Goal: Task Accomplishment & Management: Manage account settings

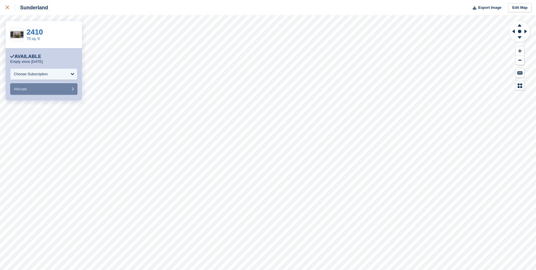
click at [8, 8] on icon at bounding box center [7, 7] width 3 height 3
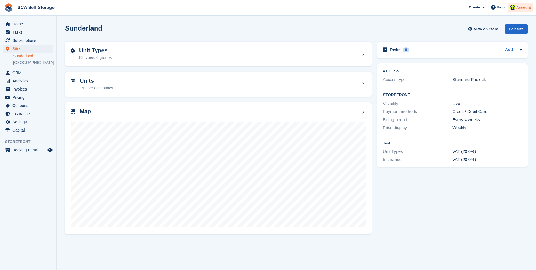
click at [521, 8] on span "Account" at bounding box center [523, 8] width 15 height 6
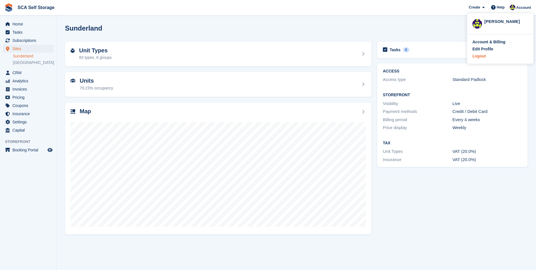
click at [484, 55] on div "Logout" at bounding box center [478, 56] width 13 height 6
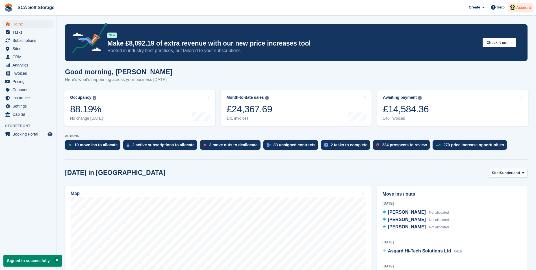
click at [519, 7] on span "Account" at bounding box center [523, 8] width 15 height 6
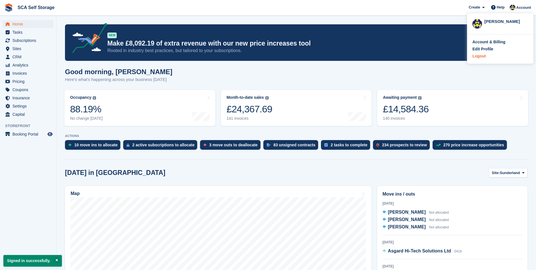
click at [480, 55] on div "Logout" at bounding box center [478, 56] width 13 height 6
